Goal: Task Accomplishment & Management: Manage account settings

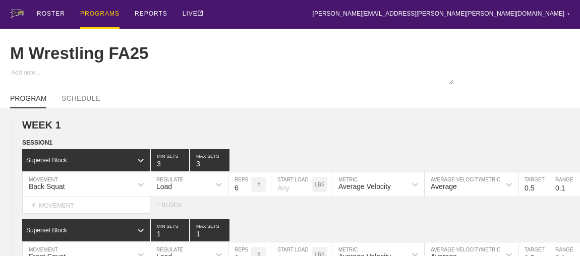
scroll to position [1104, 0]
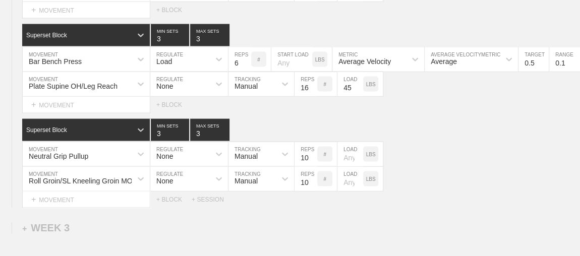
click at [140, 96] on div at bounding box center [141, 84] width 18 height 24
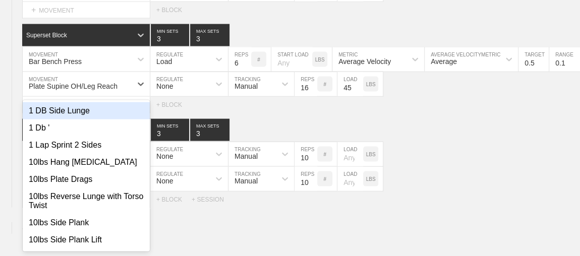
scroll to position [0, 0]
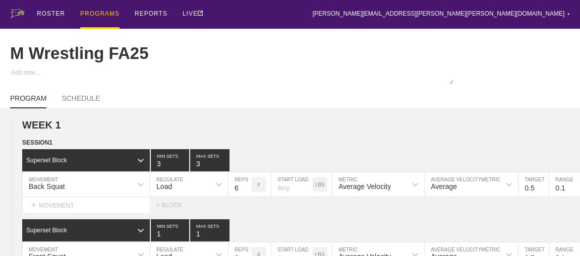
click at [97, 12] on div "PROGRAMS" at bounding box center [99, 14] width 39 height 29
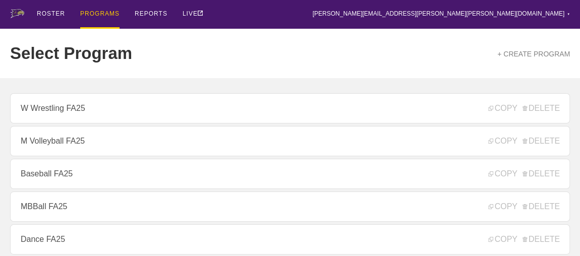
scroll to position [137, 0]
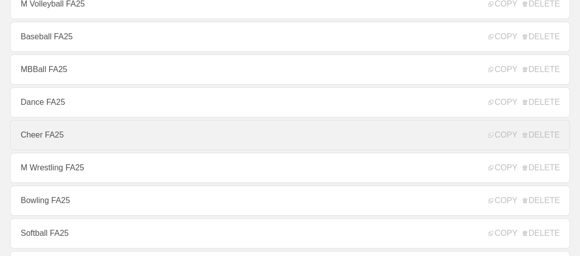
click at [44, 133] on link "Cheer FA25" at bounding box center [290, 135] width 560 height 30
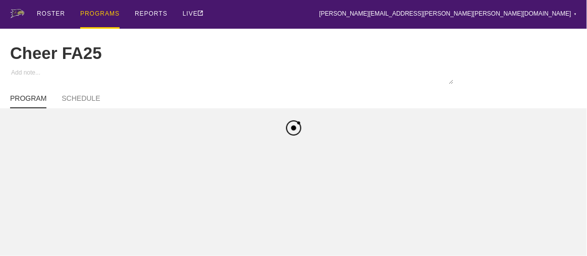
type textarea "x"
type input "Cheer FA25"
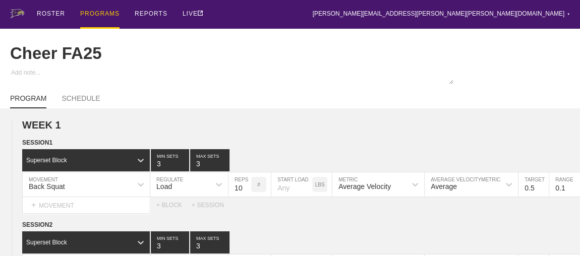
click at [264, 3] on div "ROSTER PROGRAMS REPORTS LIVE [PERSON_NAME][EMAIL_ADDRESS][PERSON_NAME][PERSON_N…" at bounding box center [290, 14] width 560 height 29
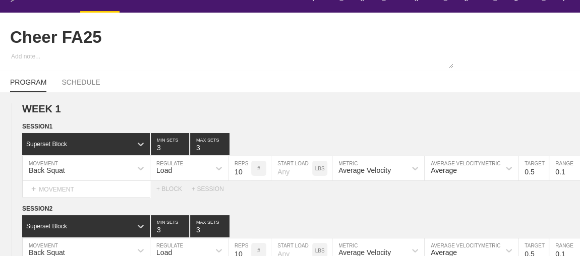
scroll to position [18, 0]
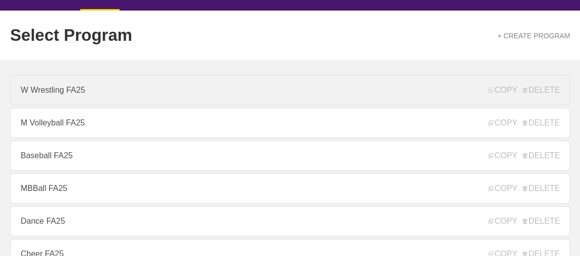
click at [107, 85] on link "W Wrestling FA25" at bounding box center [290, 90] width 560 height 30
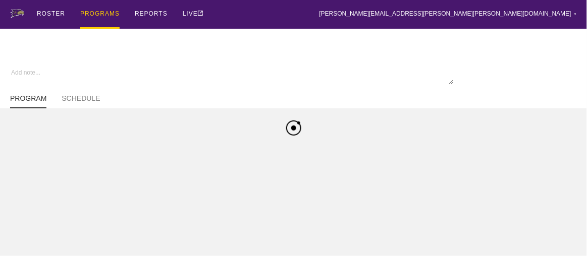
type textarea "x"
type input "W Wrestling FA25"
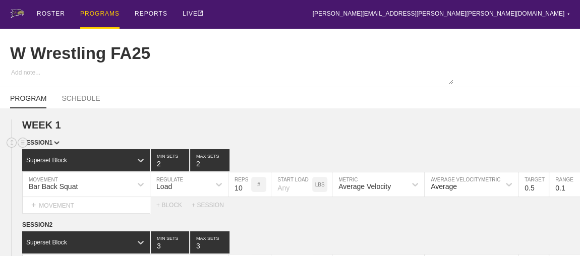
click at [308, 149] on div "SESSION 1" at bounding box center [301, 144] width 558 height 12
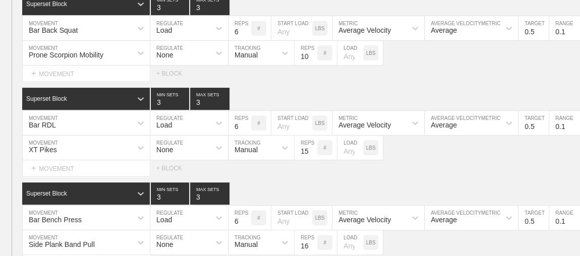
scroll to position [238, 0]
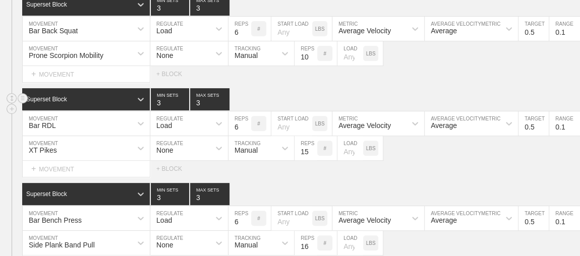
click at [302, 100] on div "Superset Block 3 MIN SETS 3 MAX SETS" at bounding box center [301, 99] width 558 height 22
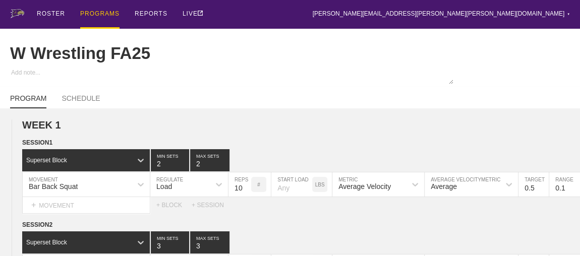
click at [105, 27] on div "PROGRAMS" at bounding box center [99, 14] width 39 height 29
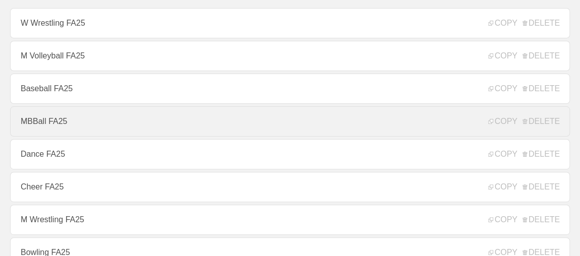
scroll to position [91, 0]
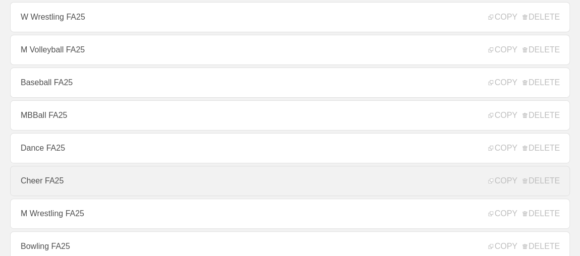
click at [89, 182] on link "Cheer FA25" at bounding box center [290, 181] width 560 height 30
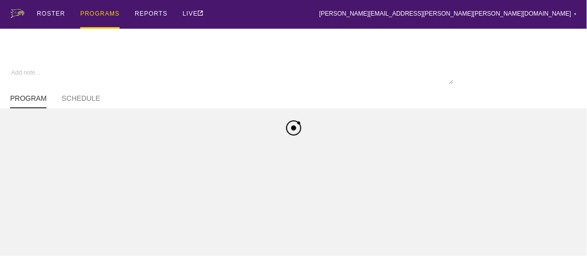
type textarea "x"
type input "Cheer FA25"
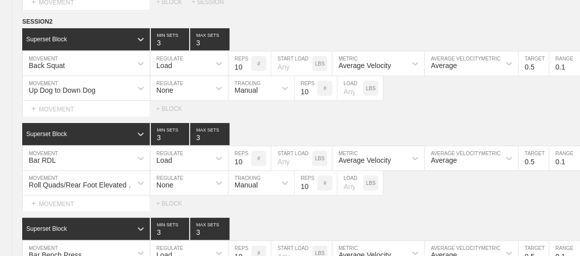
scroll to position [201, 0]
